Goal: Task Accomplishment & Management: Manage account settings

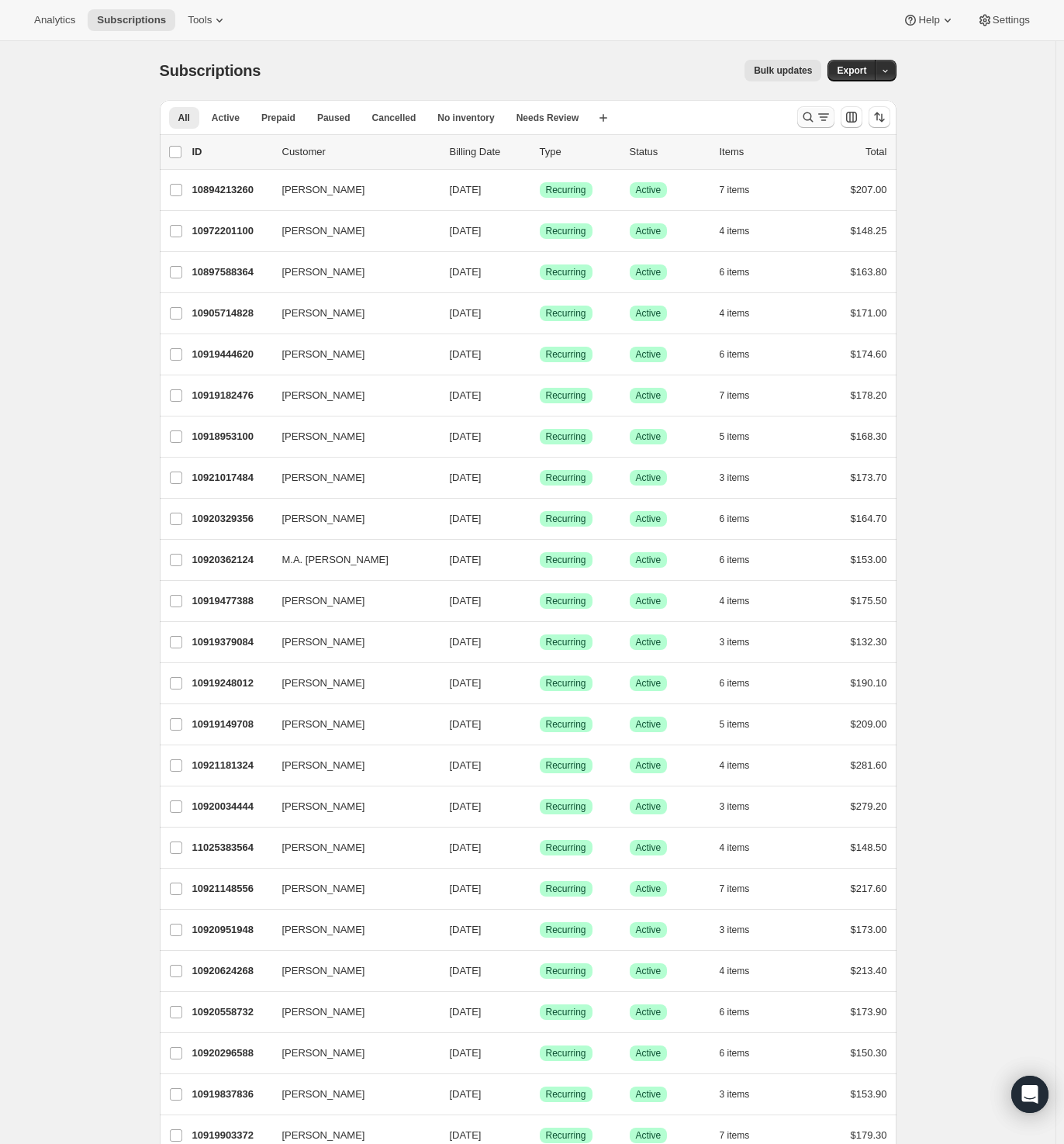
click at [810, 121] on icon "Search and filter results" at bounding box center [808, 117] width 16 height 16
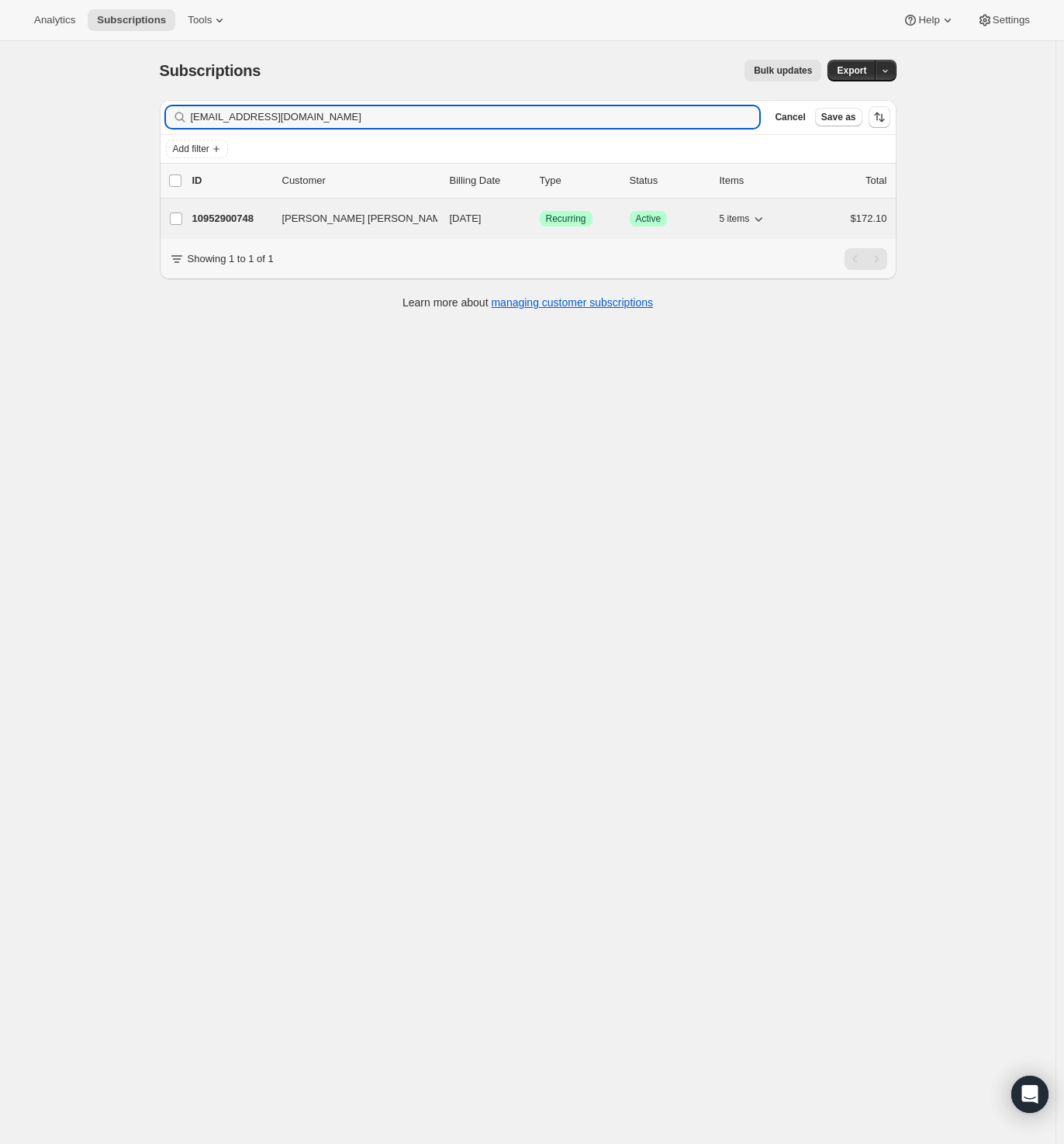
type input "[EMAIL_ADDRESS][DOMAIN_NAME]"
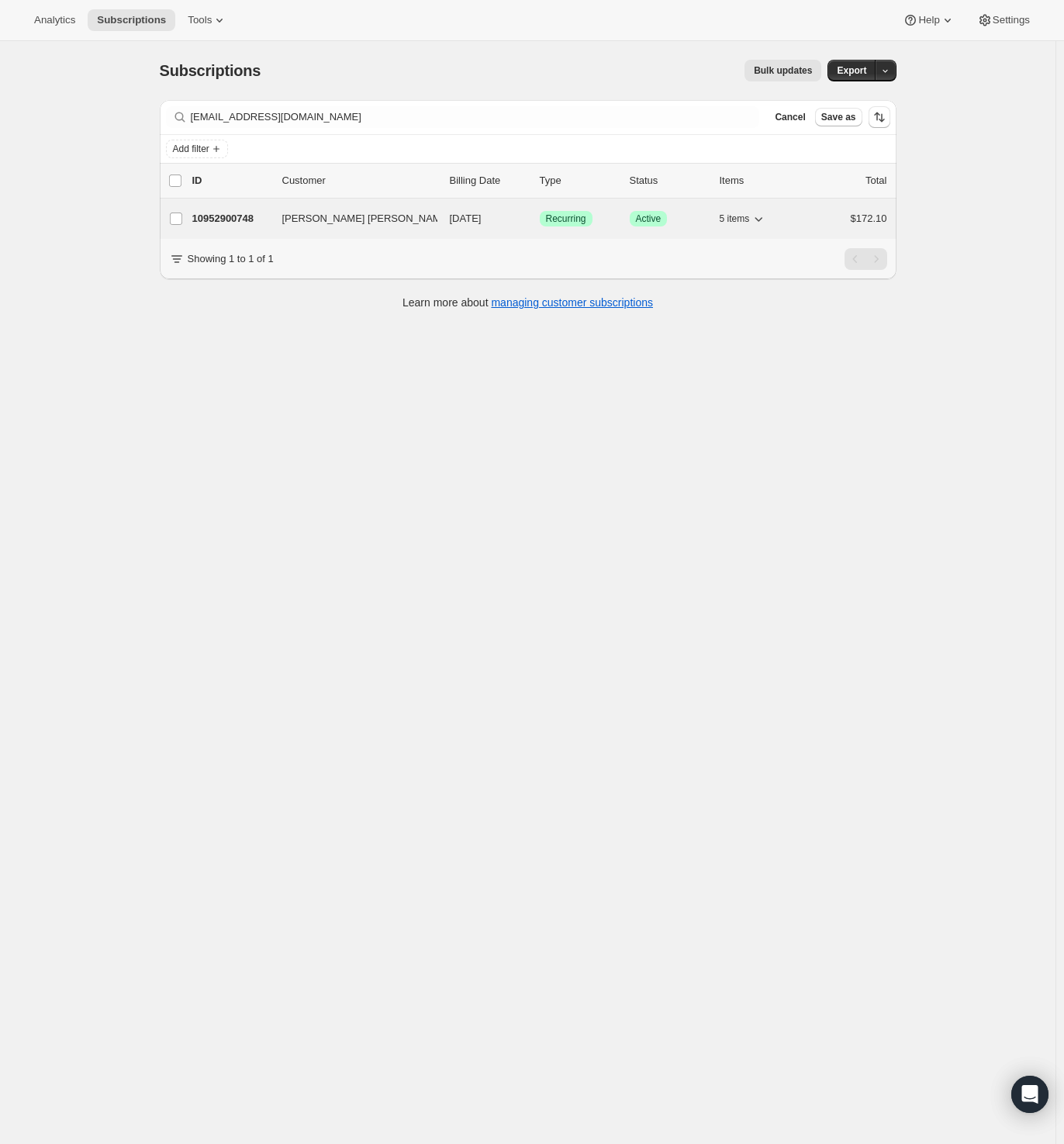
click at [232, 221] on p "10952900748" at bounding box center [231, 219] width 78 height 16
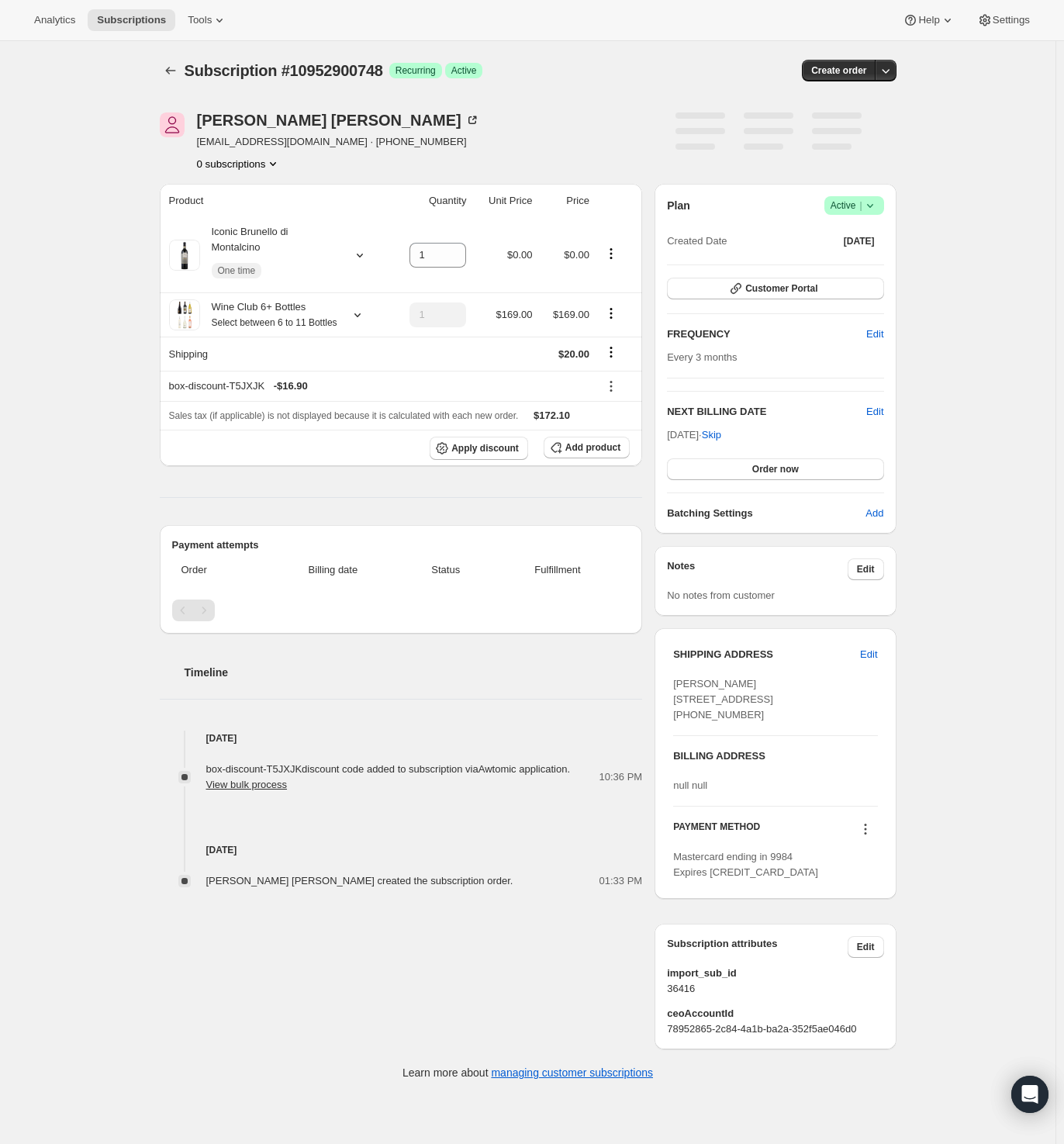
click at [874, 204] on icon at bounding box center [870, 205] width 16 height 16
click at [847, 256] on span "Cancel subscription" at bounding box center [851, 262] width 87 height 12
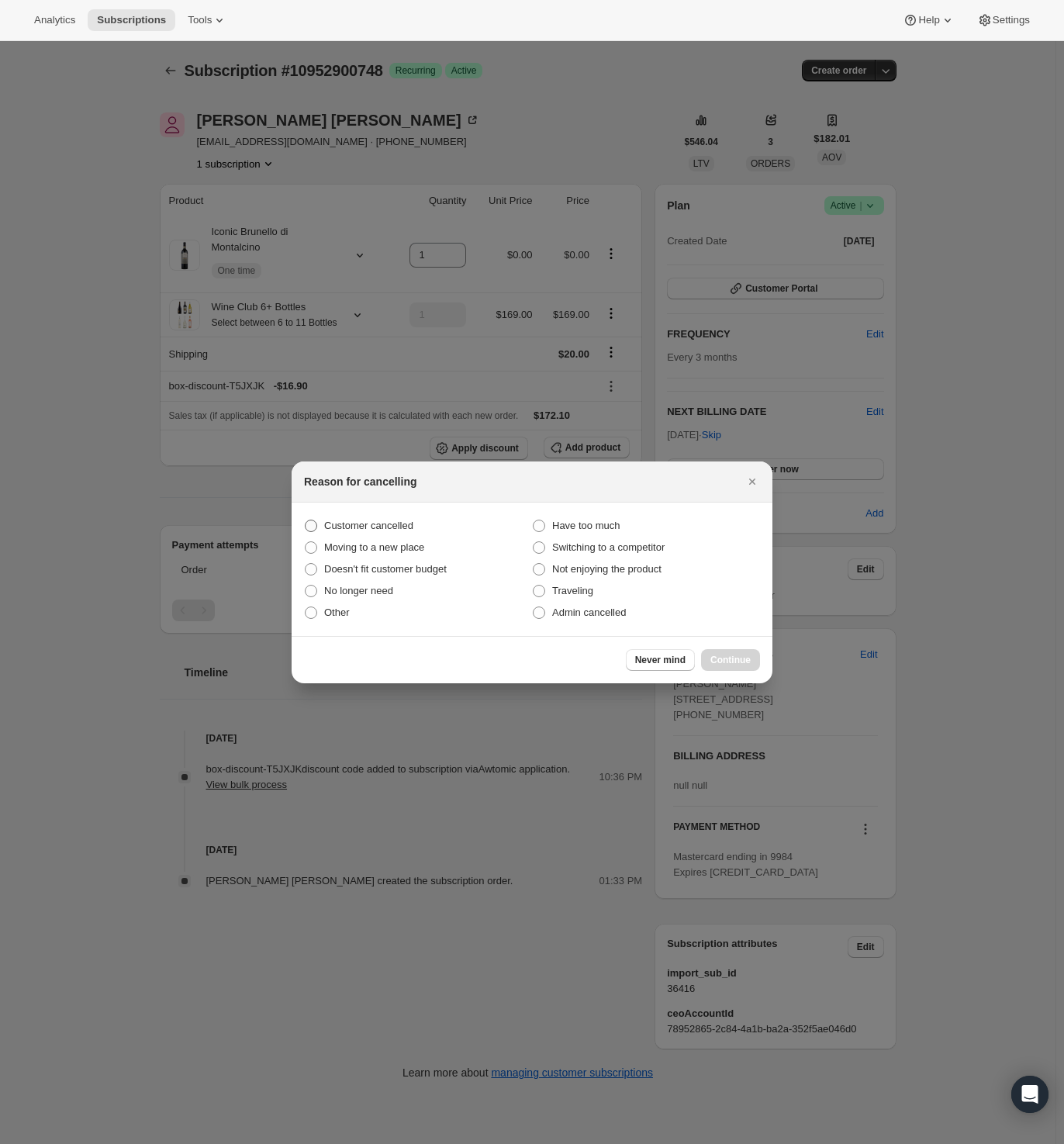
click at [389, 516] on label "Customer cancelled" at bounding box center [418, 526] width 228 height 22
click at [305, 519] on input "Customer cancelled" at bounding box center [304, 519] width 1 height 1
radio input "true"
click at [745, 661] on span "Continue" at bounding box center [730, 660] width 40 height 13
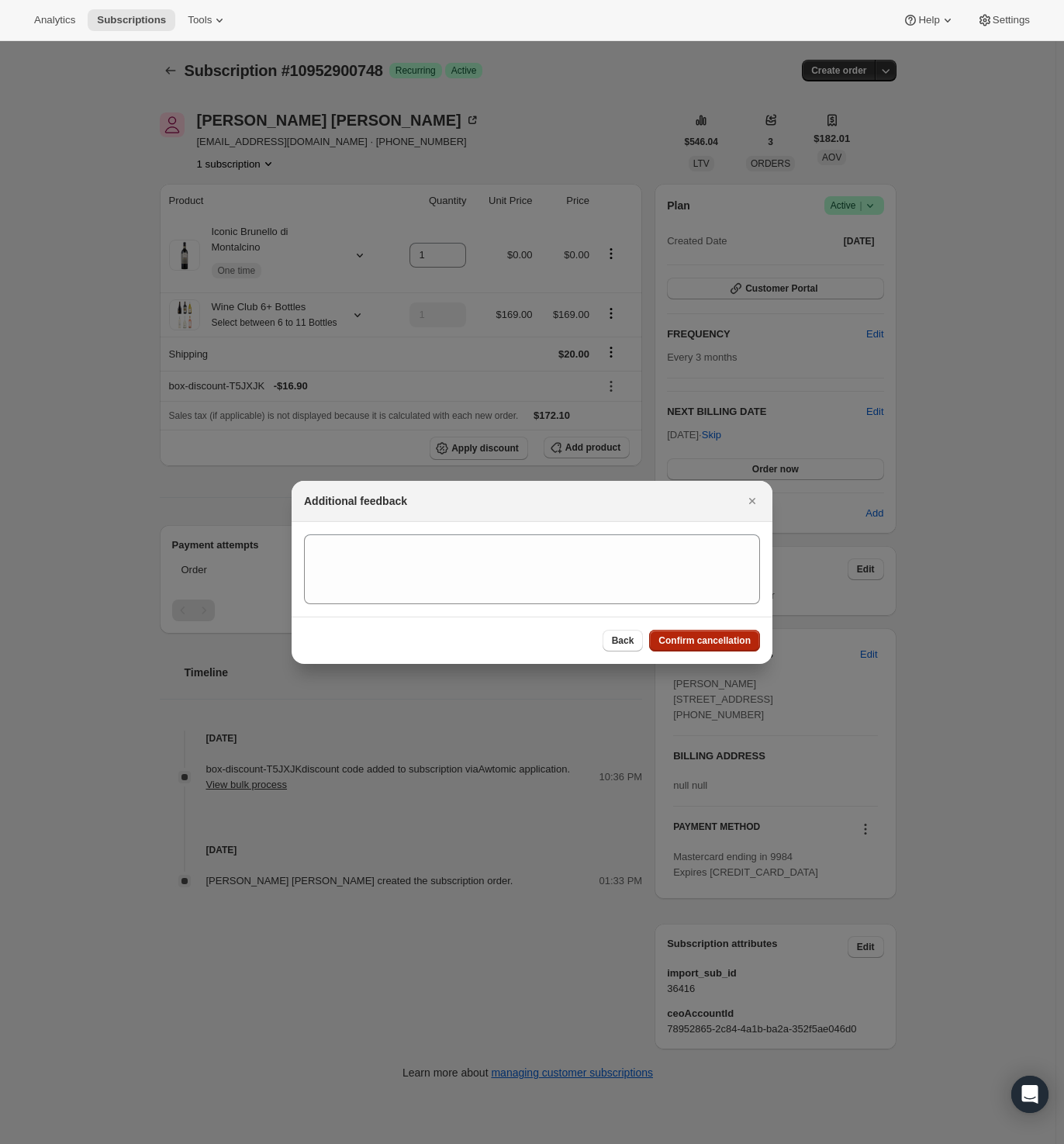
click at [729, 645] on span "Confirm cancellation" at bounding box center [705, 640] width 92 height 13
